Goal: Task Accomplishment & Management: Use online tool/utility

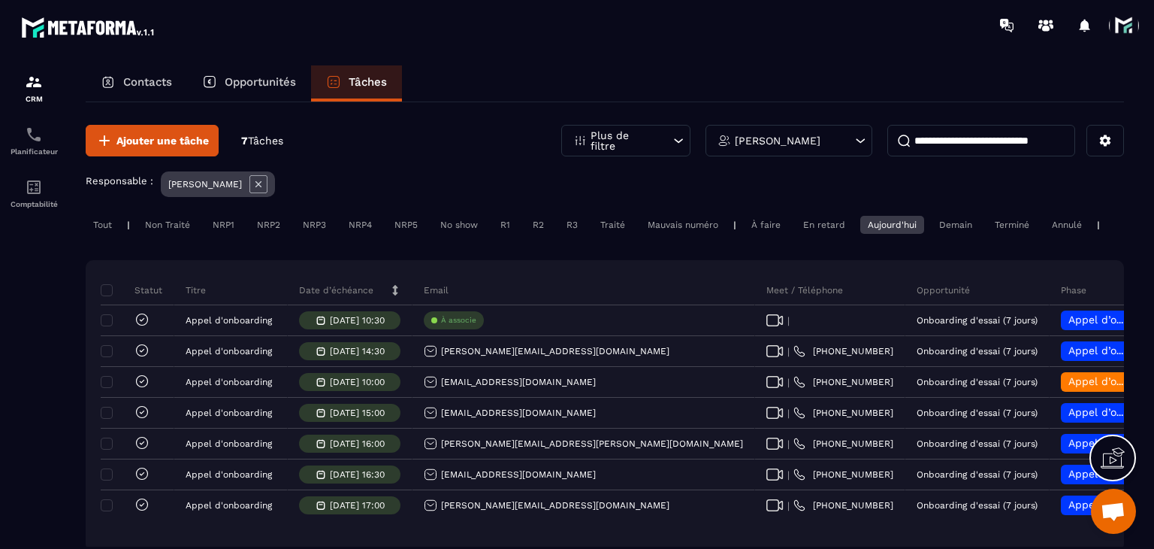
click at [154, 232] on div "Non Traité" at bounding box center [168, 225] width 60 height 18
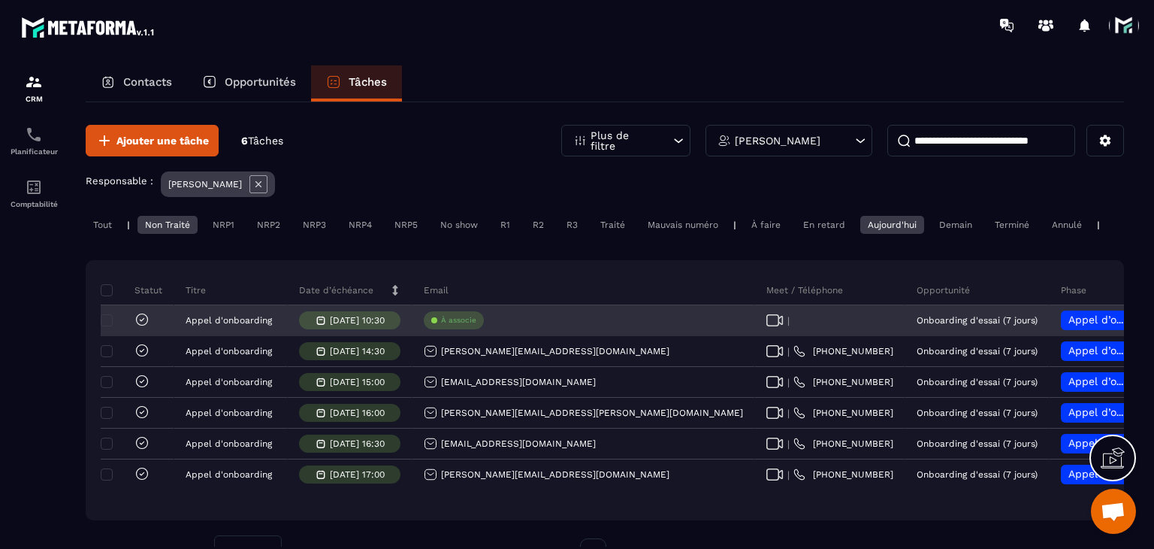
click at [1061, 322] on div "Appel d’onboarding planifié" at bounding box center [1098, 320] width 75 height 20
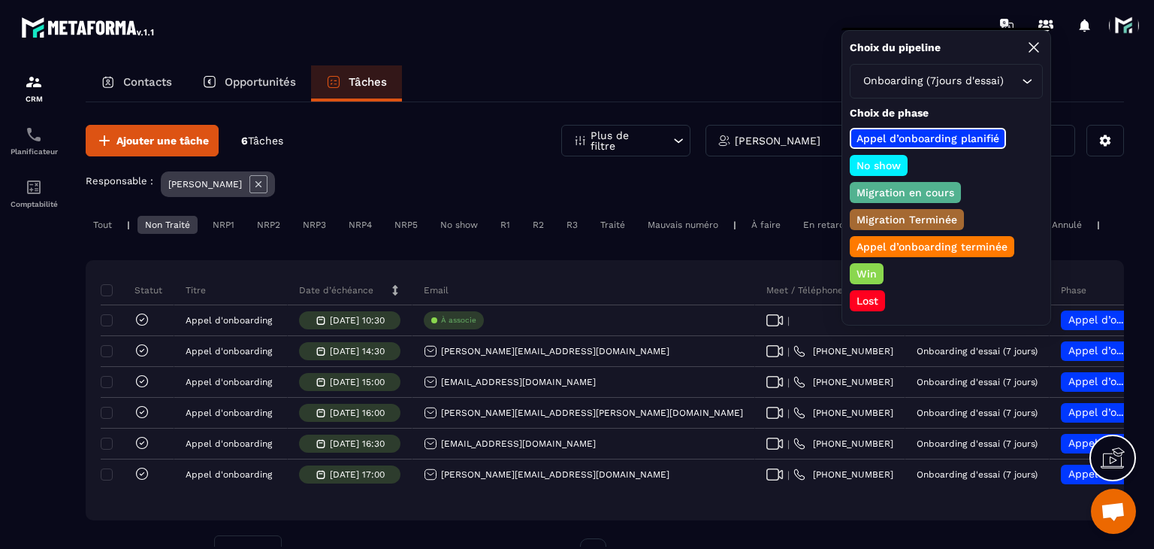
click at [870, 160] on p "No show" at bounding box center [879, 165] width 49 height 15
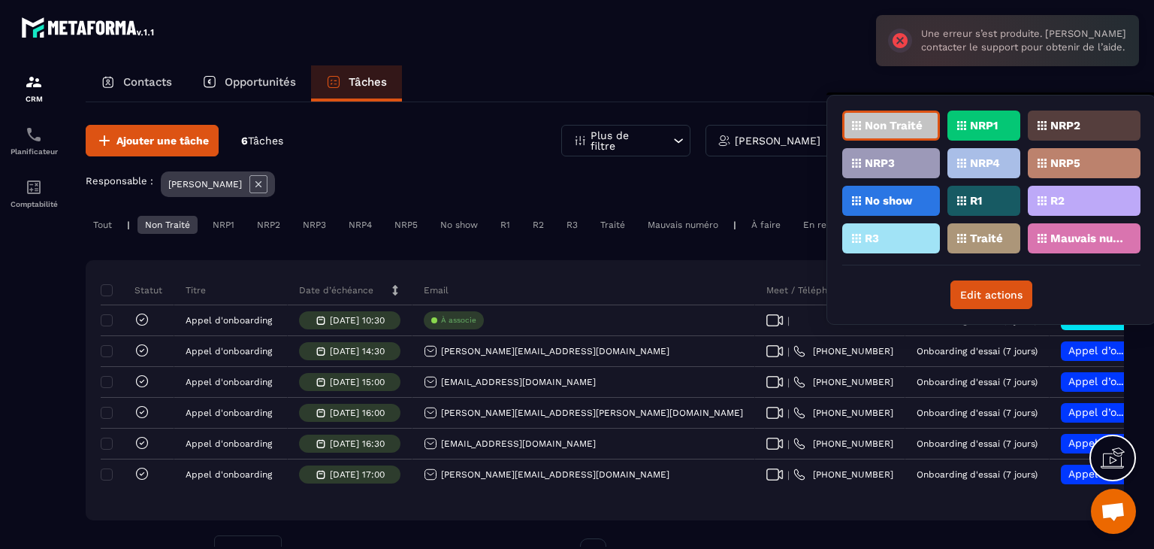
click at [979, 136] on div "NRP1" at bounding box center [984, 125] width 73 height 30
